Goal: Browse casually: Explore the website without a specific task or goal

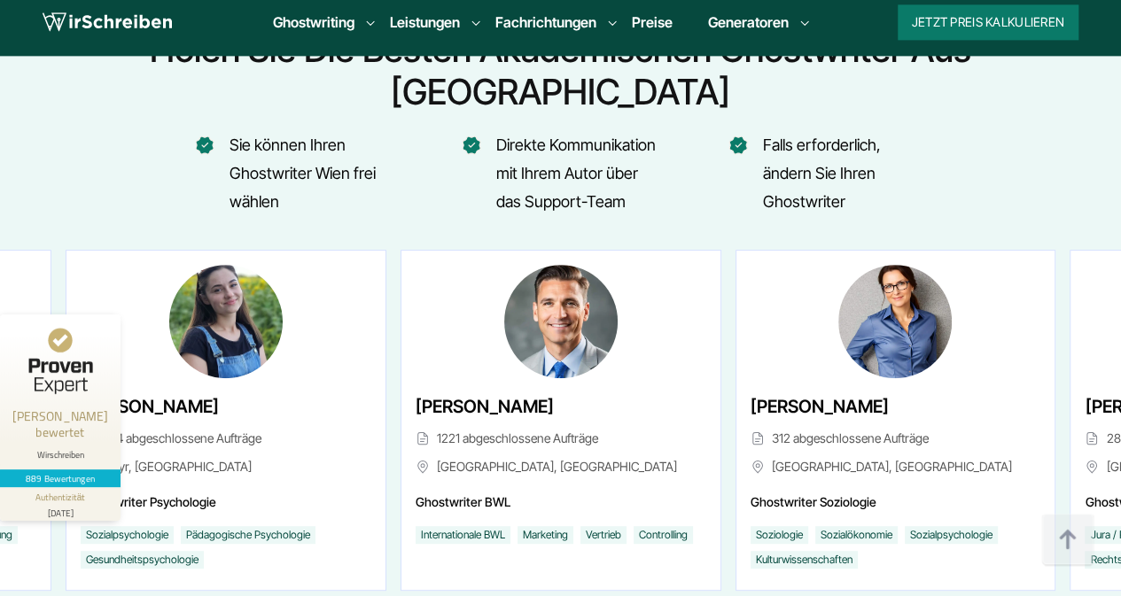
scroll to position [6893, 0]
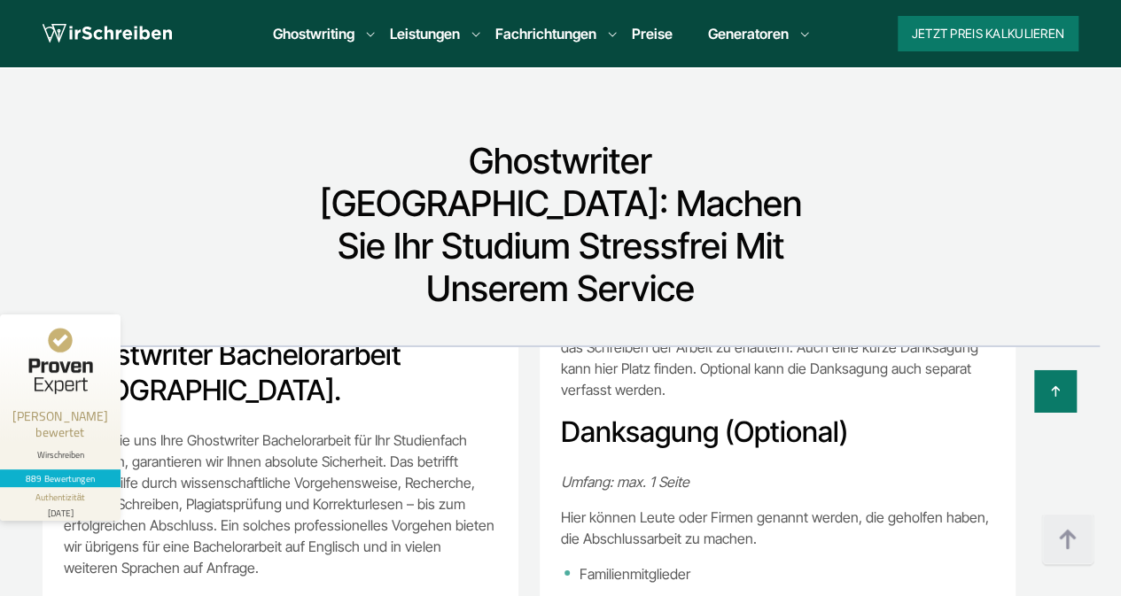
scroll to position [5583, 0]
